Goal: Information Seeking & Learning: Learn about a topic

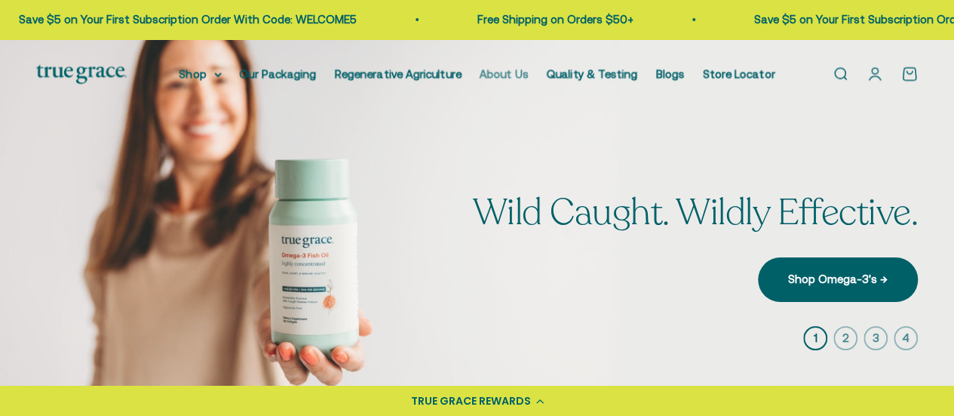
click at [506, 73] on link "About Us" at bounding box center [504, 73] width 49 height 13
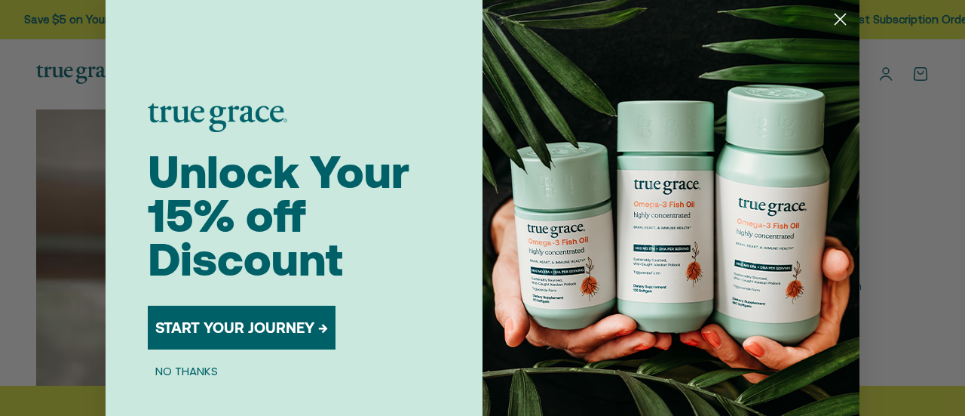
click at [837, 16] on circle "Close dialog" at bounding box center [840, 19] width 25 height 25
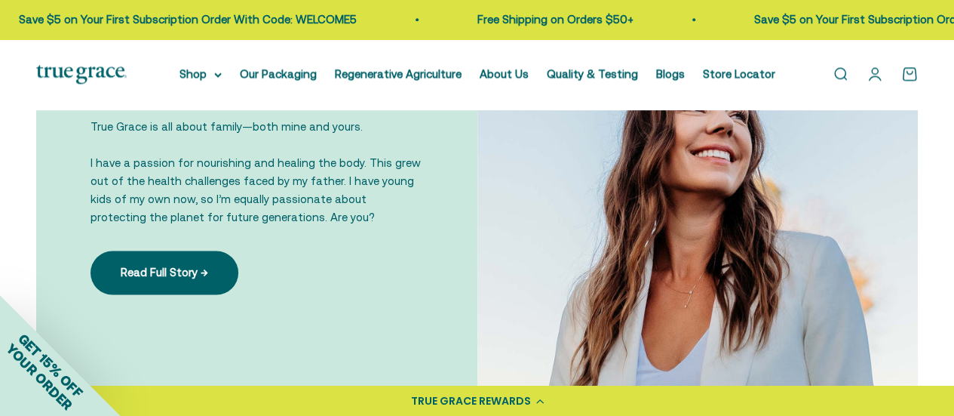
scroll to position [980, 0]
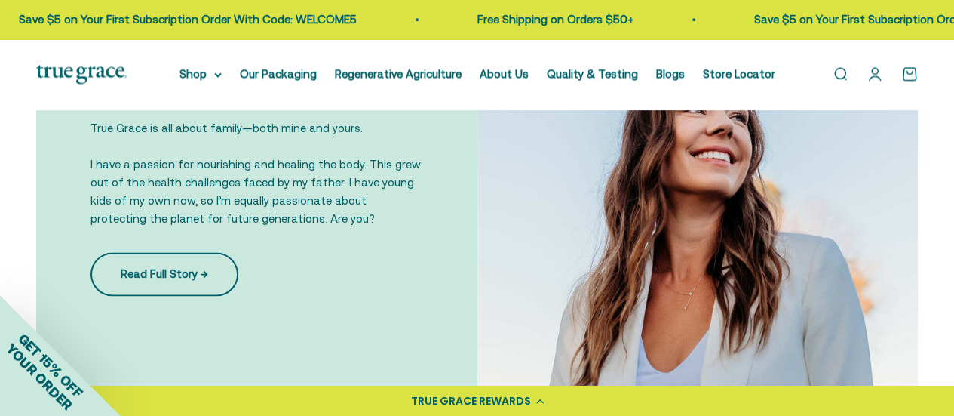
click at [177, 272] on link "Read Full Story →" at bounding box center [164, 274] width 148 height 44
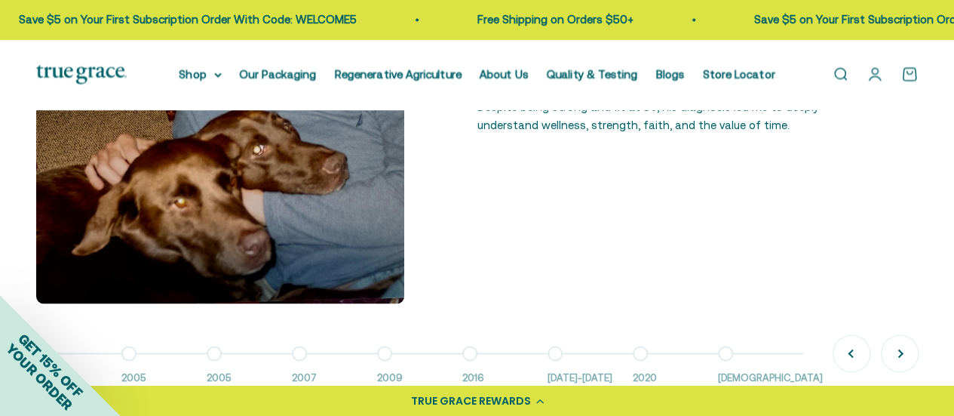
scroll to position [1177, 0]
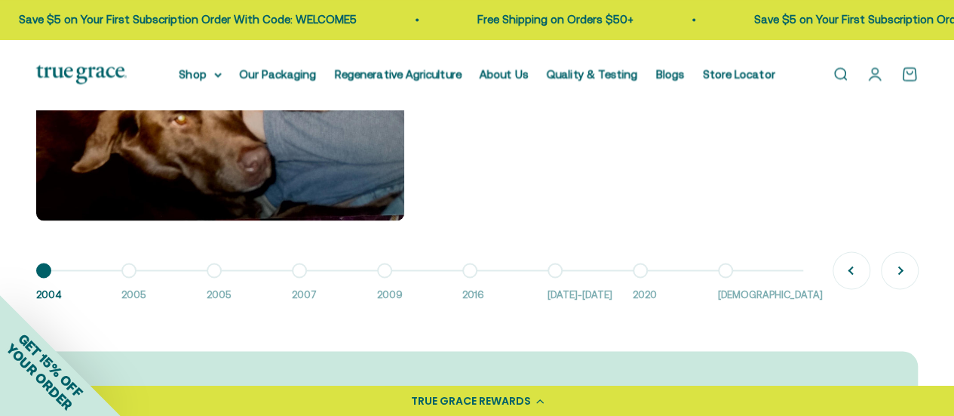
click at [133, 273] on button "Go to item 2 2005" at bounding box center [163, 286] width 85 height 32
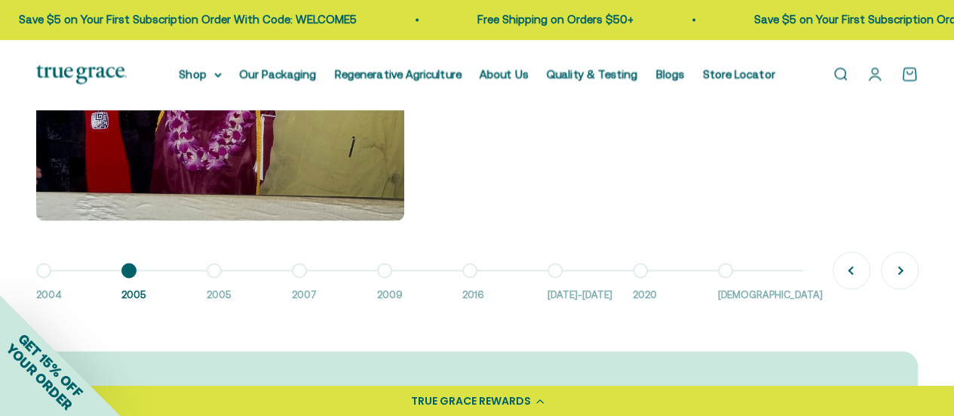
click at [207, 270] on button "Go to item 3 2005" at bounding box center [249, 286] width 85 height 32
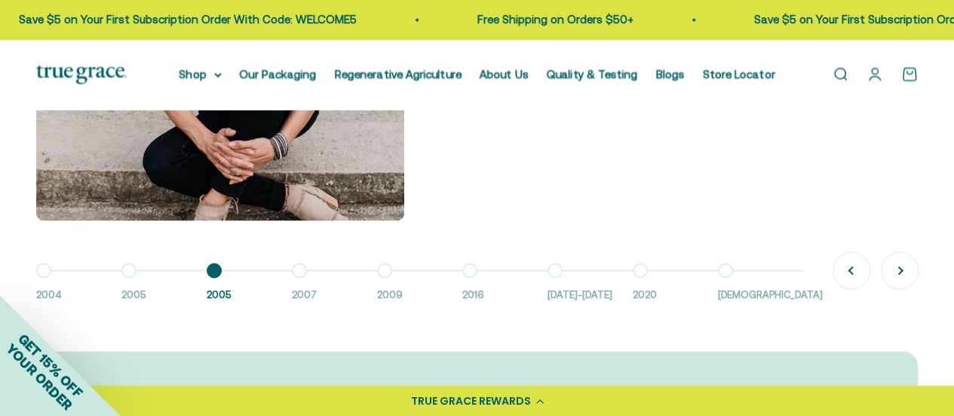
click at [299, 271] on button "Go to item 4 2007" at bounding box center [334, 286] width 85 height 32
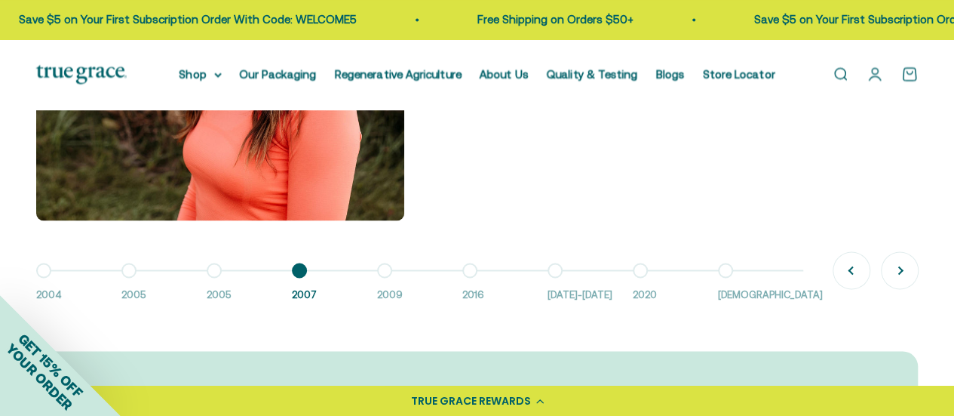
click at [388, 271] on button "Go to item 5 2009" at bounding box center [419, 286] width 85 height 32
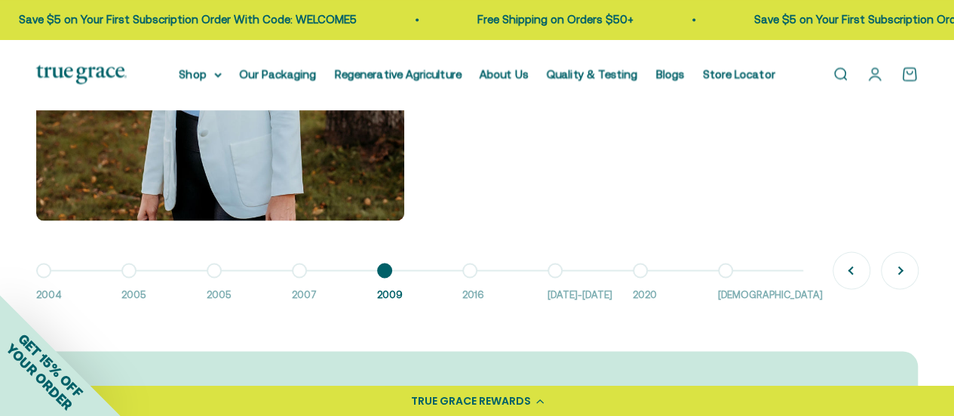
click at [468, 270] on button "Go to item 6 2016" at bounding box center [504, 286] width 85 height 32
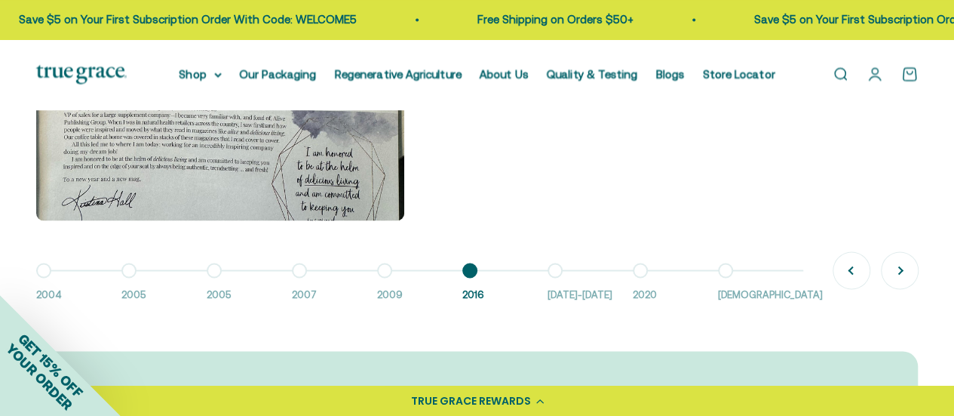
click at [561, 271] on button "Go to item 7 [DATE]-[DATE]" at bounding box center [589, 286] width 85 height 32
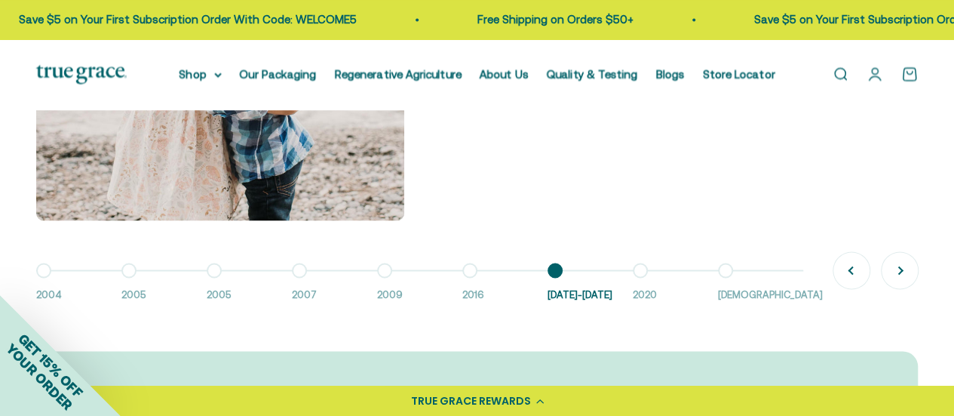
click at [646, 271] on button "Go to item 8 2020" at bounding box center [675, 286] width 85 height 32
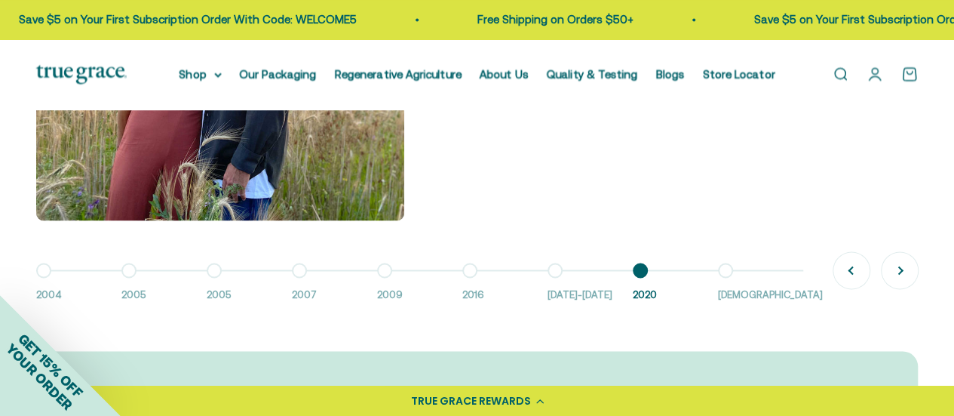
click at [730, 270] on button "Go to item 9 2021" at bounding box center [760, 286] width 85 height 32
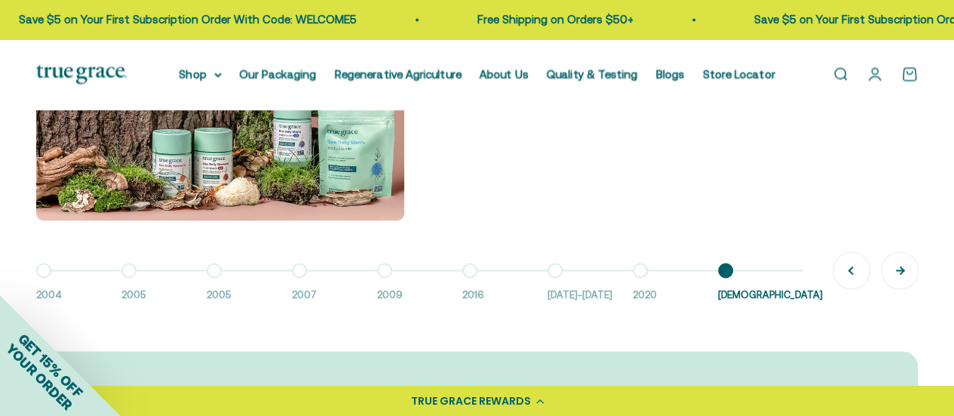
click at [907, 270] on button "Next" at bounding box center [900, 270] width 36 height 36
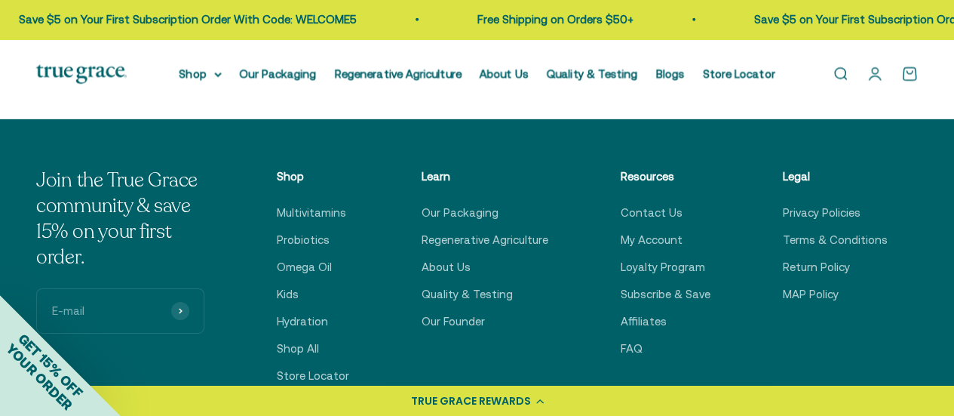
scroll to position [2384, 0]
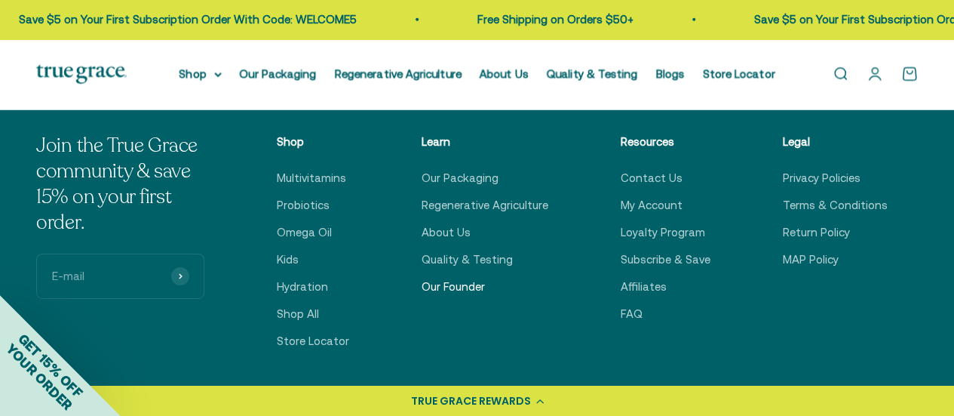
click at [463, 278] on link "Our Founder" at bounding box center [453, 287] width 63 height 18
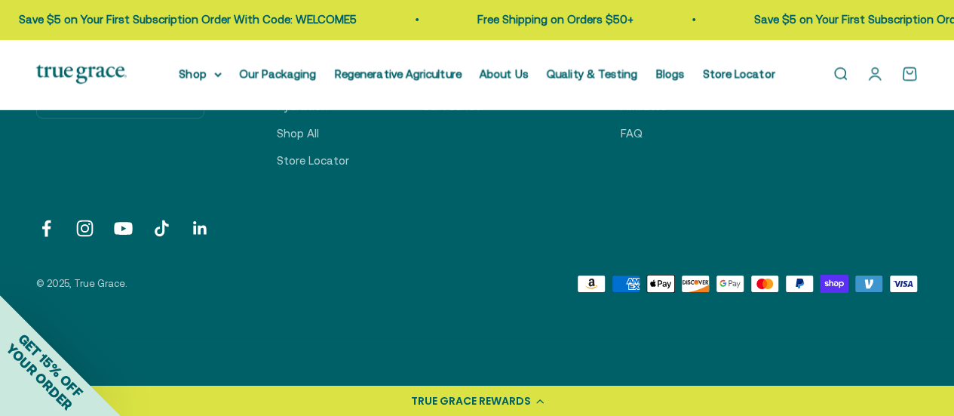
scroll to position [2489, 0]
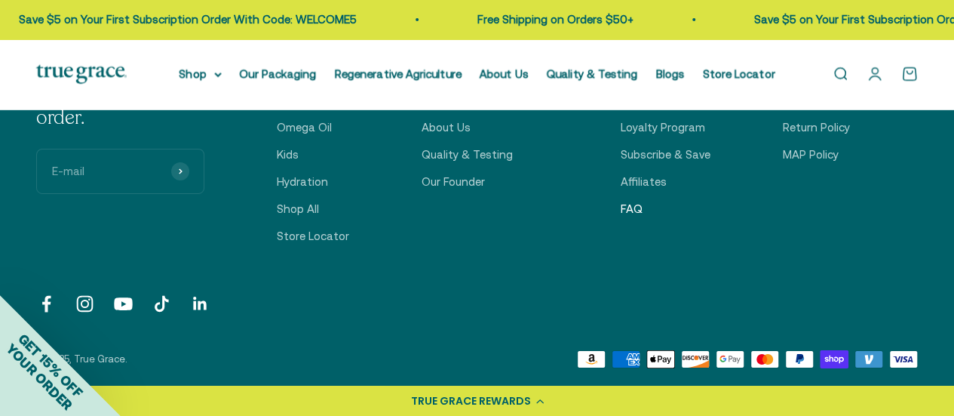
click at [635, 200] on link "FAQ" at bounding box center [632, 209] width 22 height 18
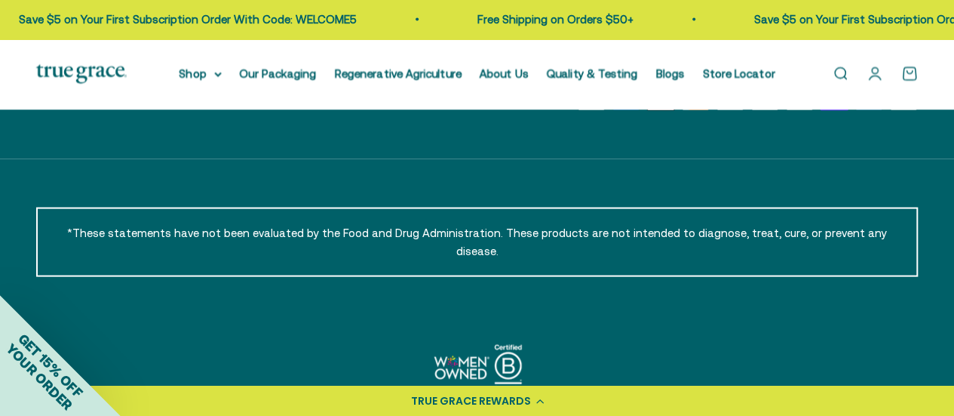
scroll to position [1433, 0]
